Goal: Navigation & Orientation: Find specific page/section

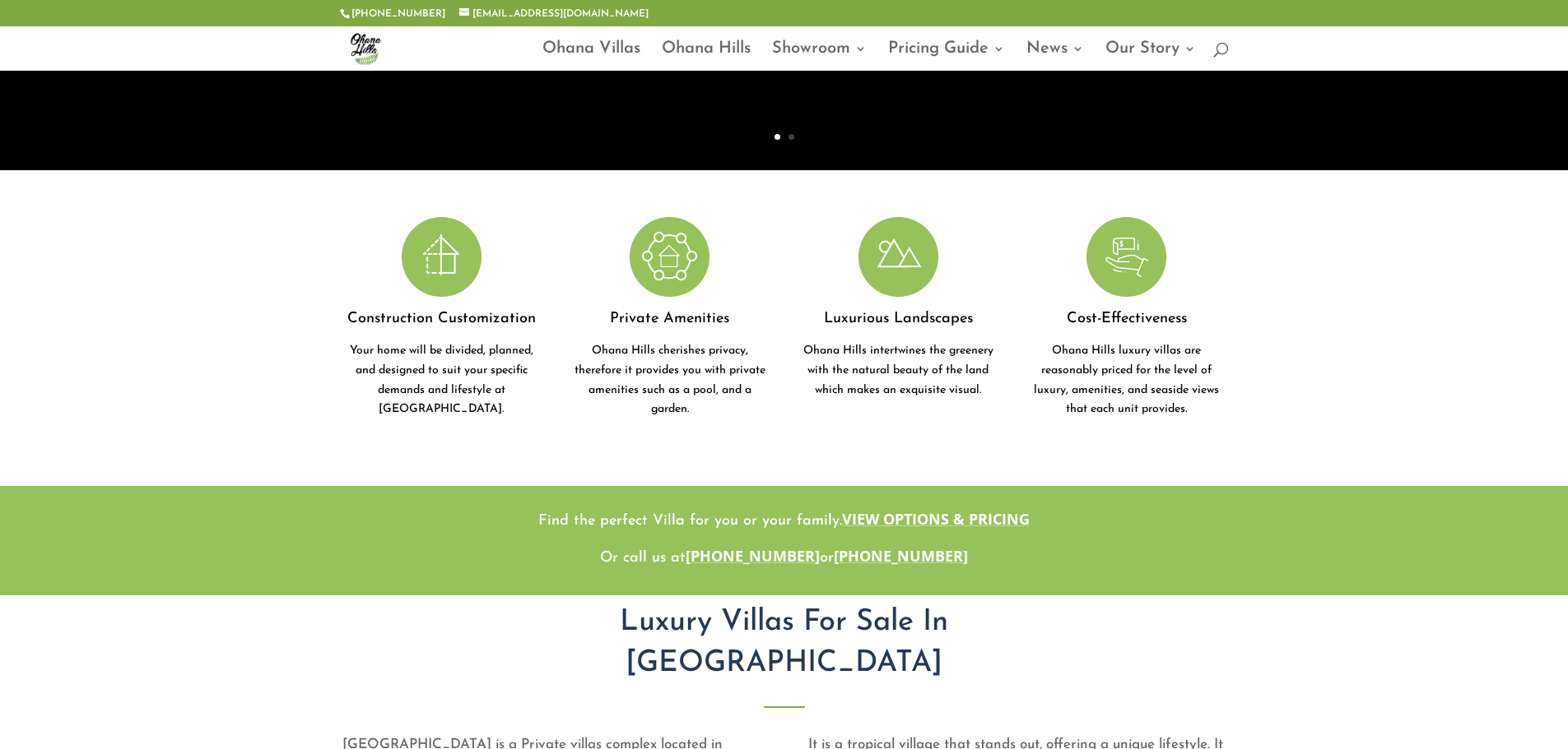
scroll to position [329, 0]
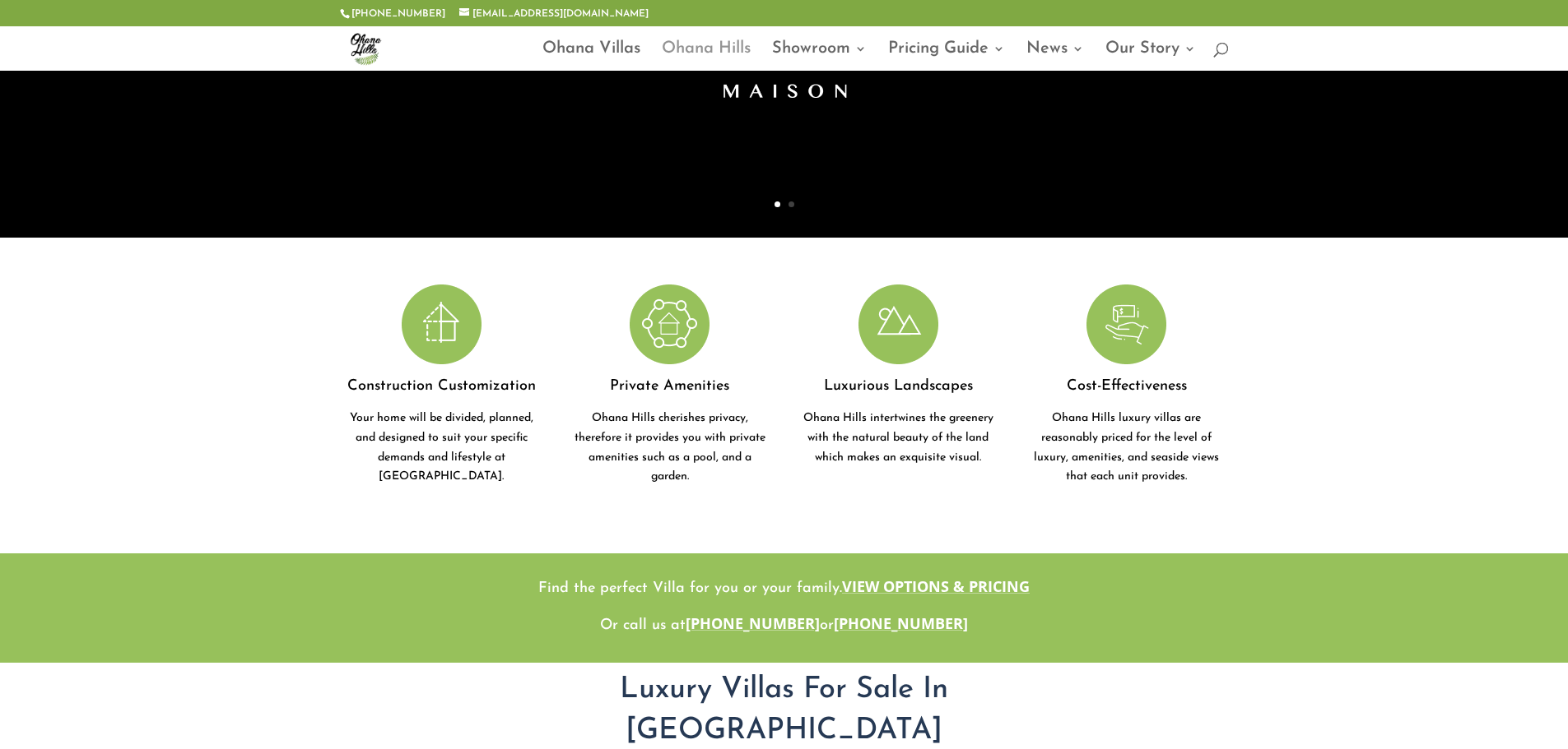
click at [706, 47] on link "Ohana Hills" at bounding box center [707, 56] width 89 height 27
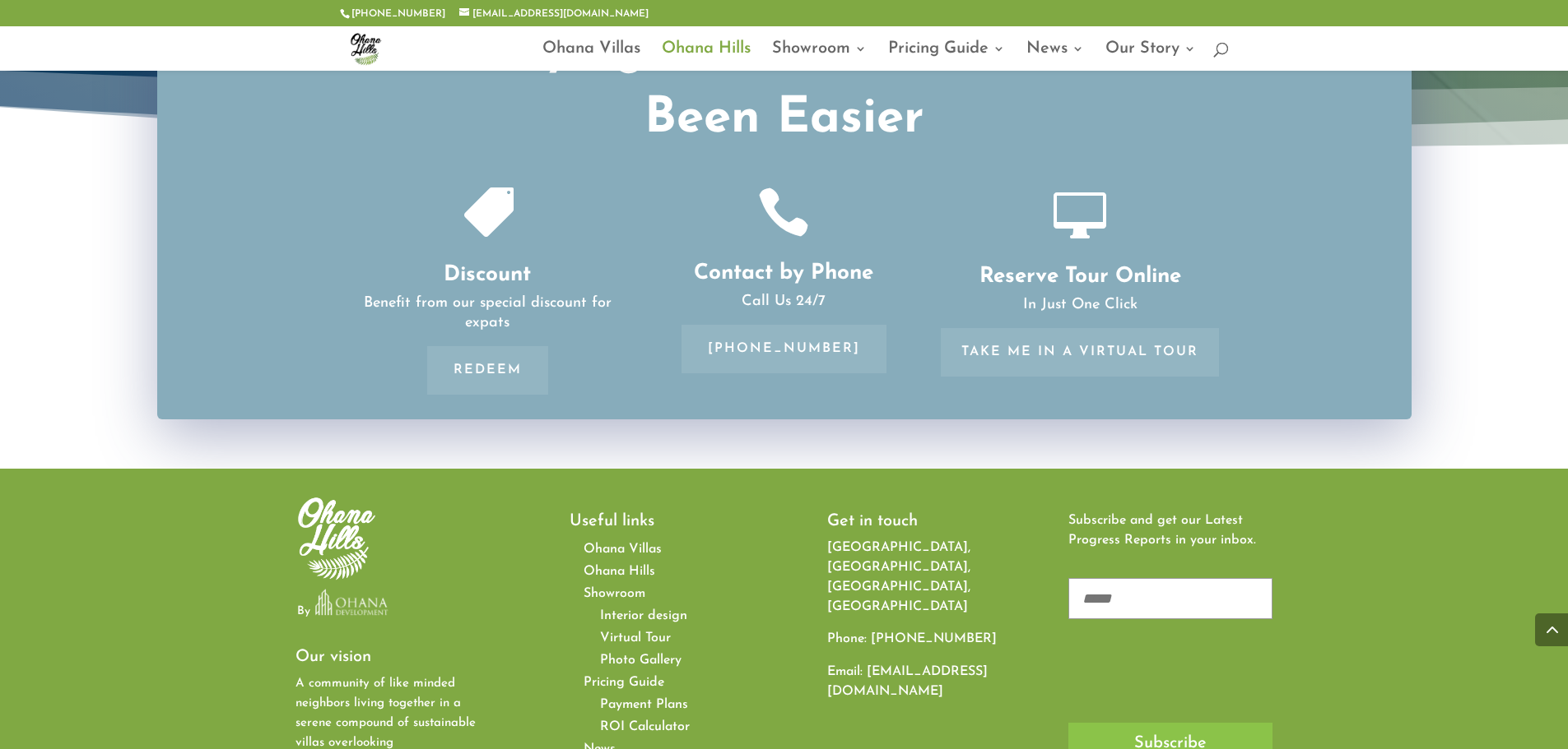
scroll to position [3126, 0]
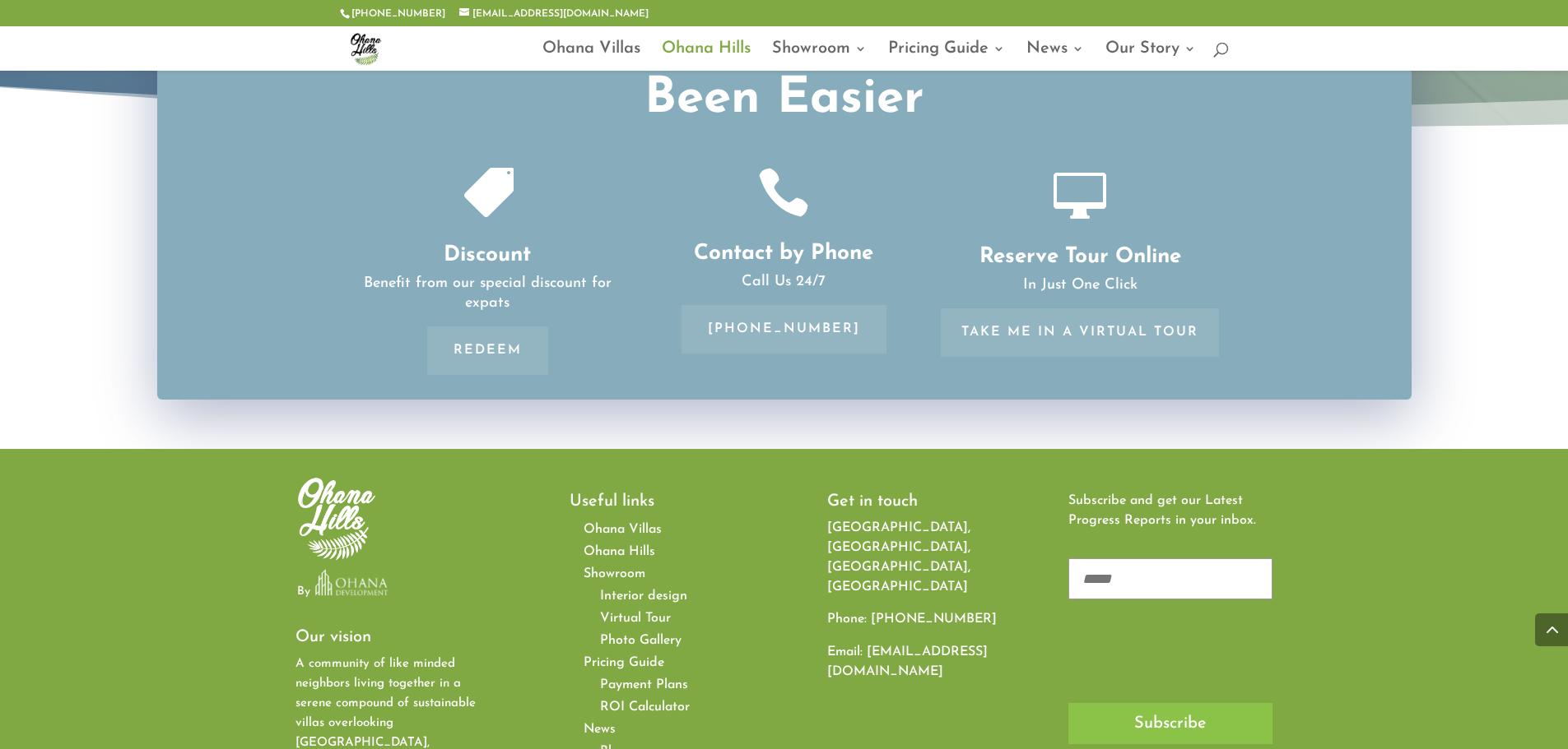
click at [614, 634] on span "Photo Gallery" at bounding box center [641, 641] width 82 height 13
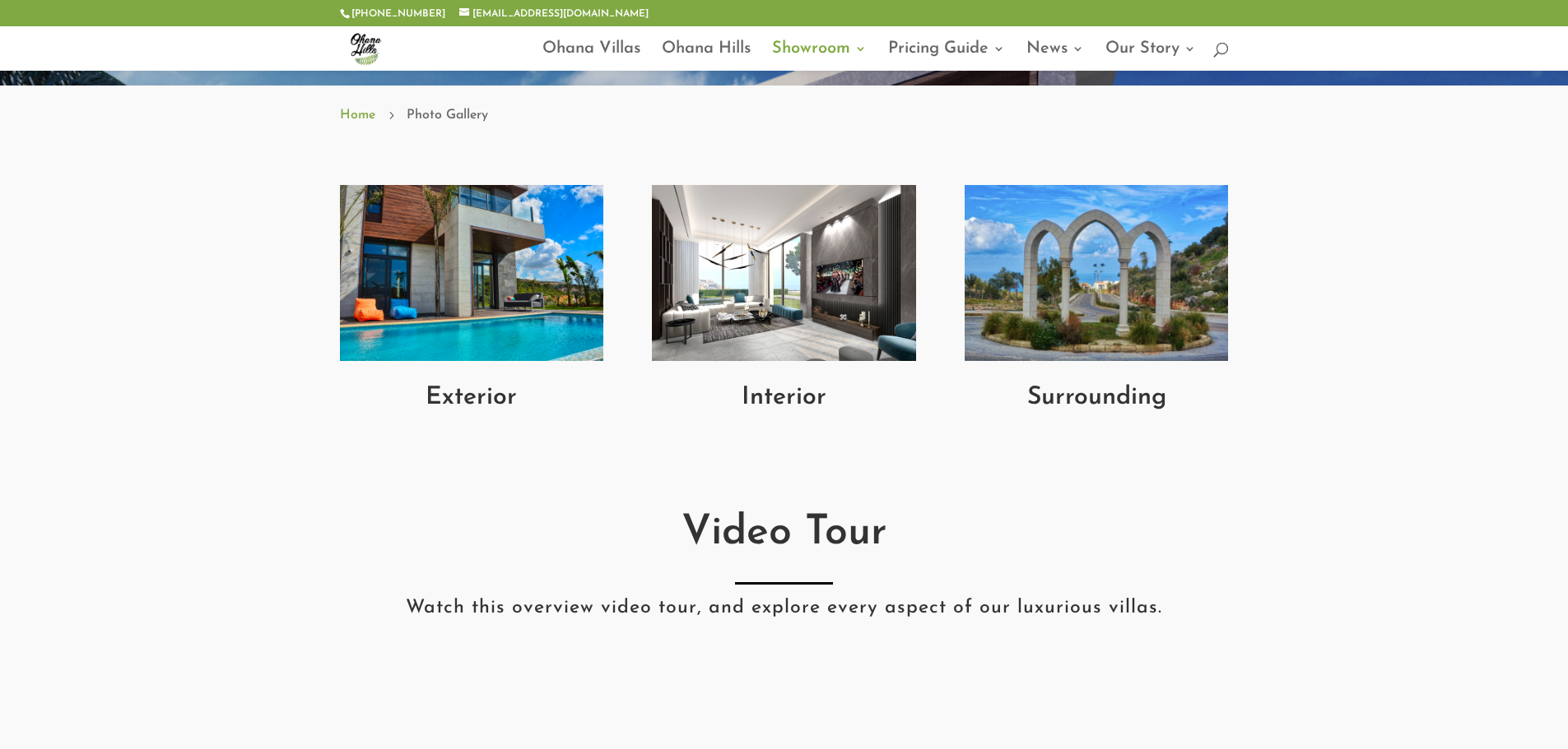
scroll to position [575, 0]
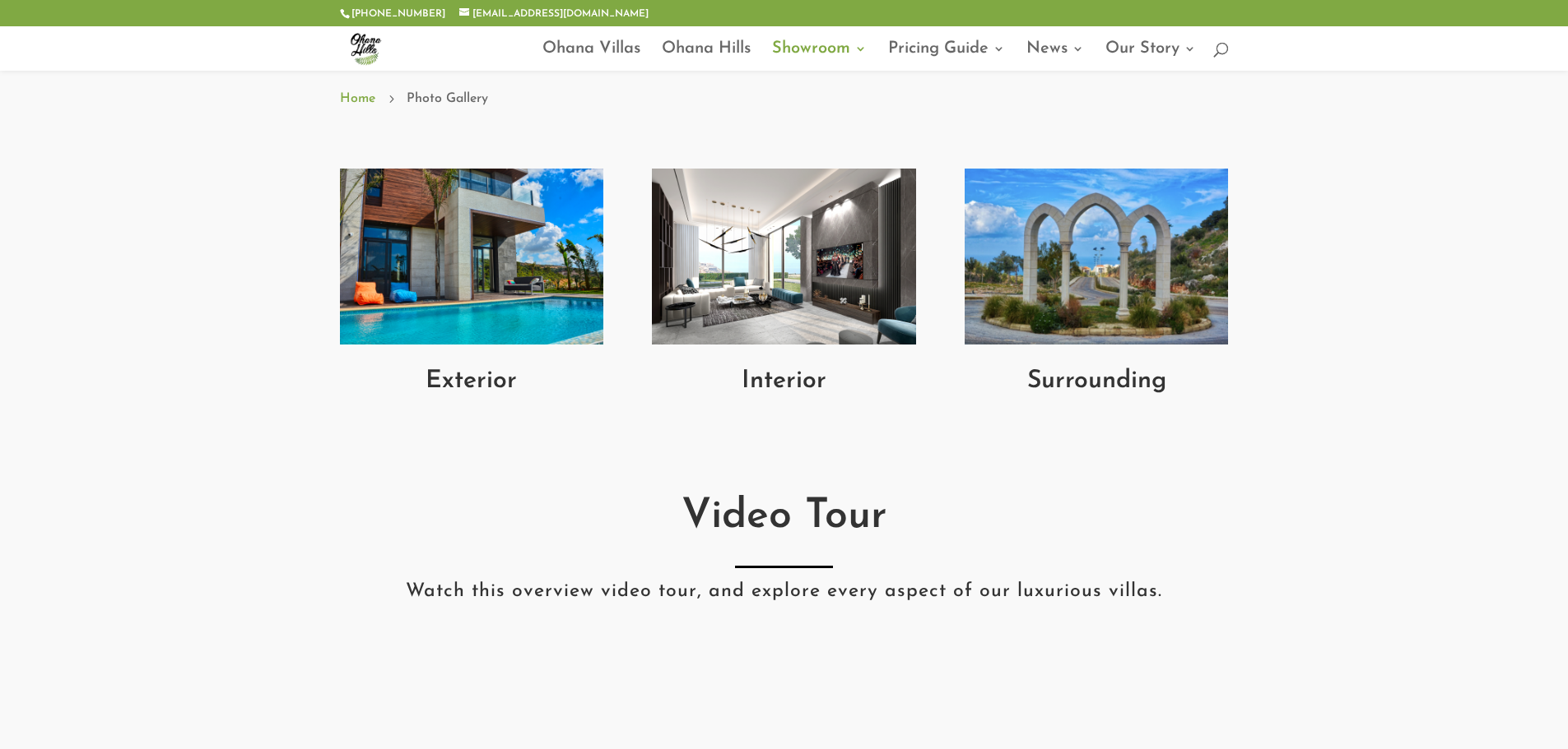
click at [494, 248] on img at bounding box center [471, 257] width 264 height 176
